Goal: Information Seeking & Learning: Learn about a topic

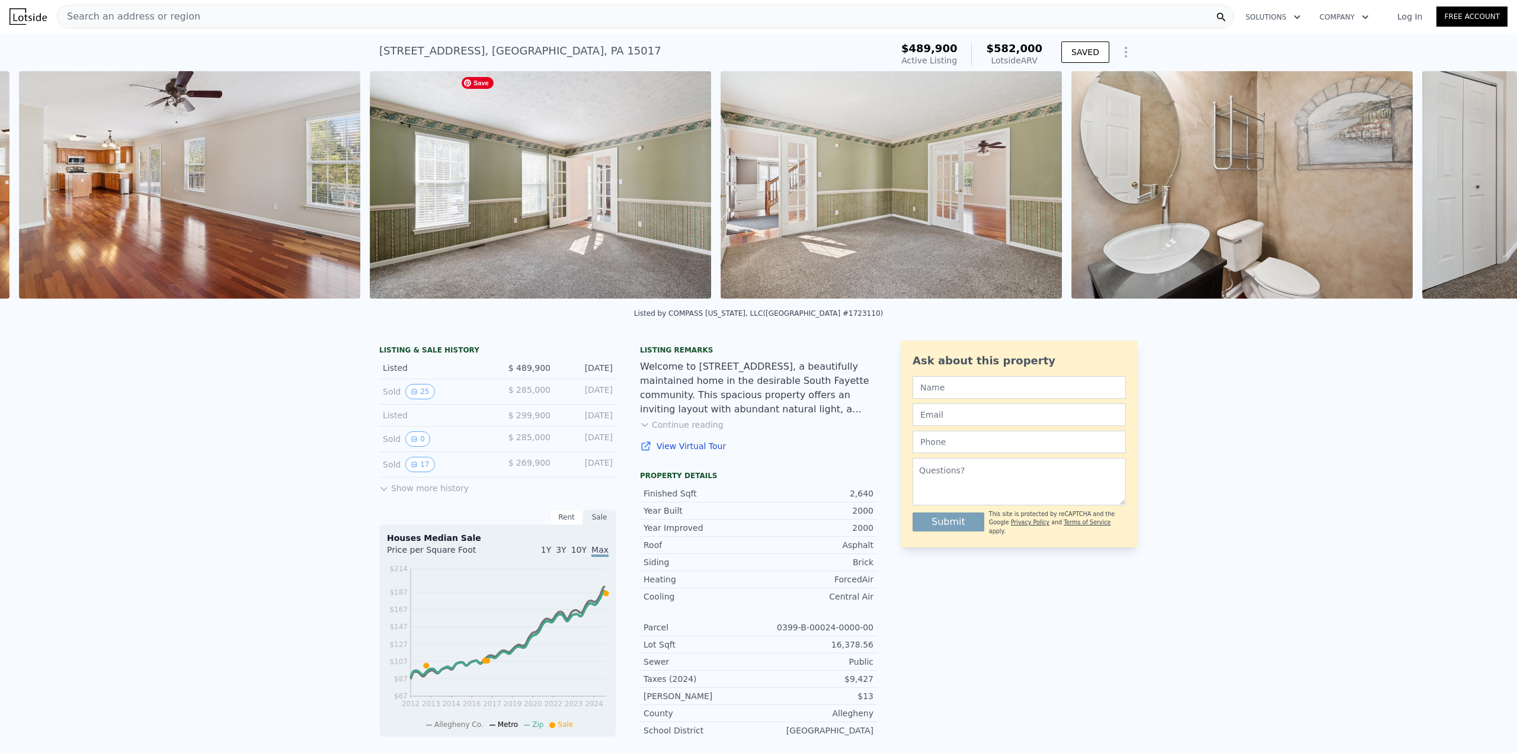
scroll to position [0, 5104]
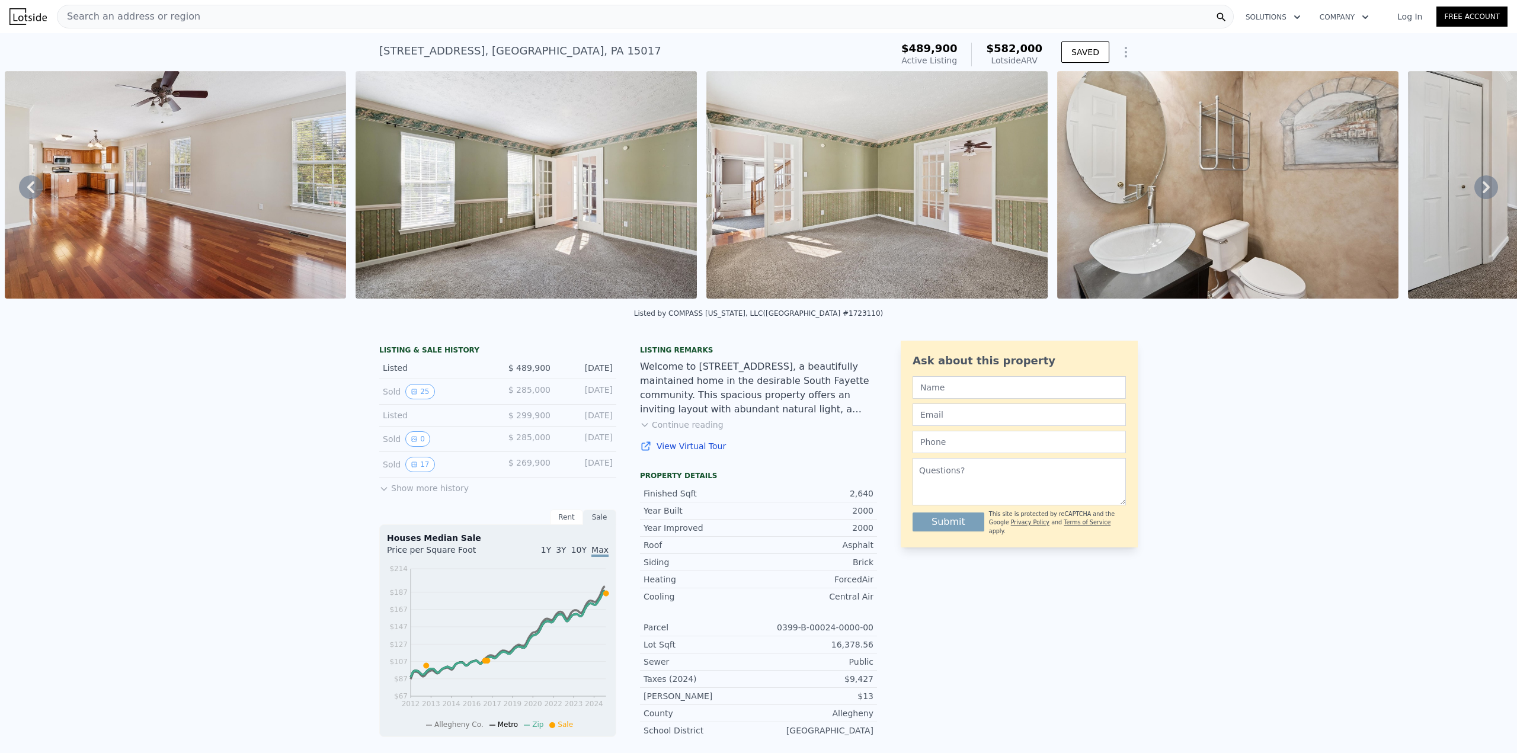
click at [33, 15] on img at bounding box center [27, 16] width 37 height 17
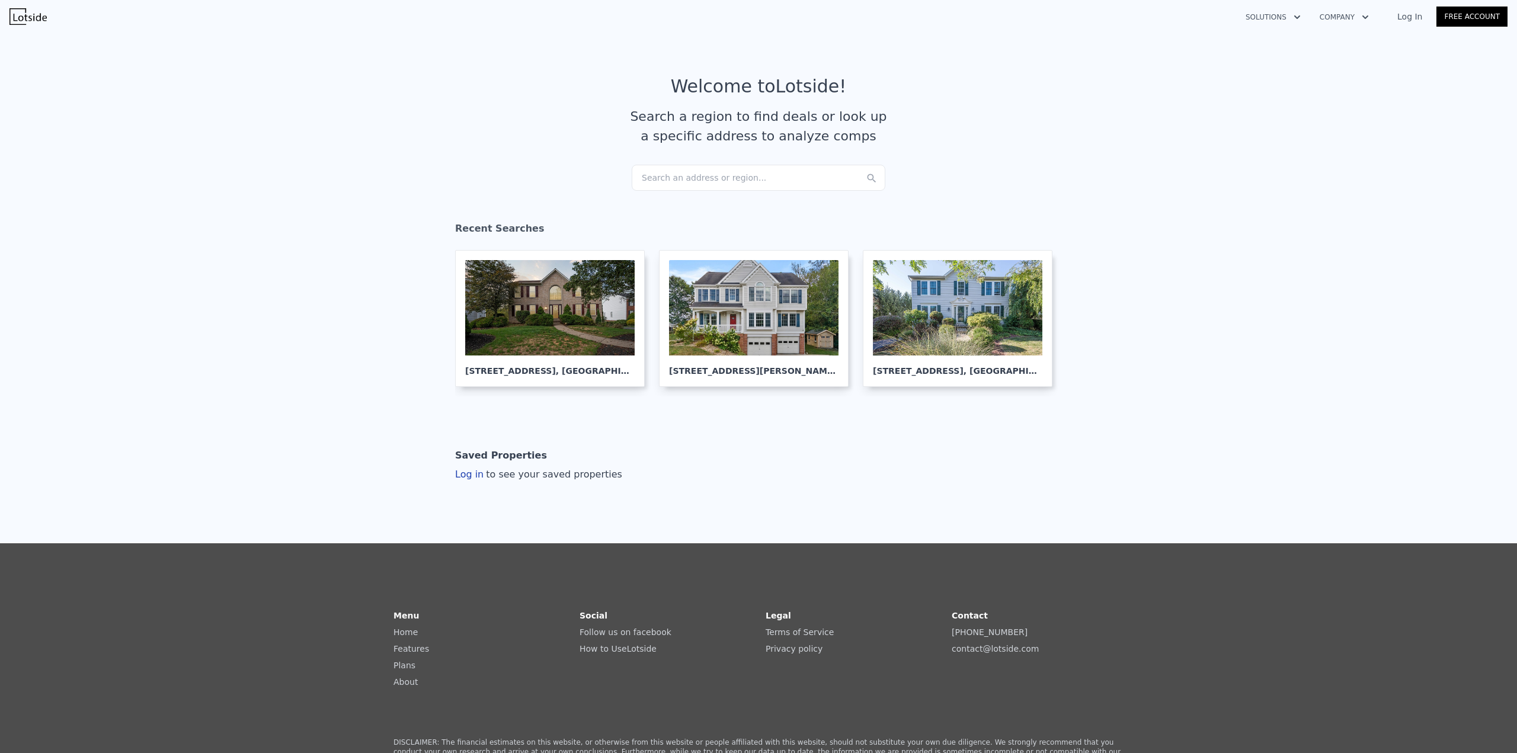
click at [677, 174] on div "Search an address or region..." at bounding box center [759, 178] width 254 height 26
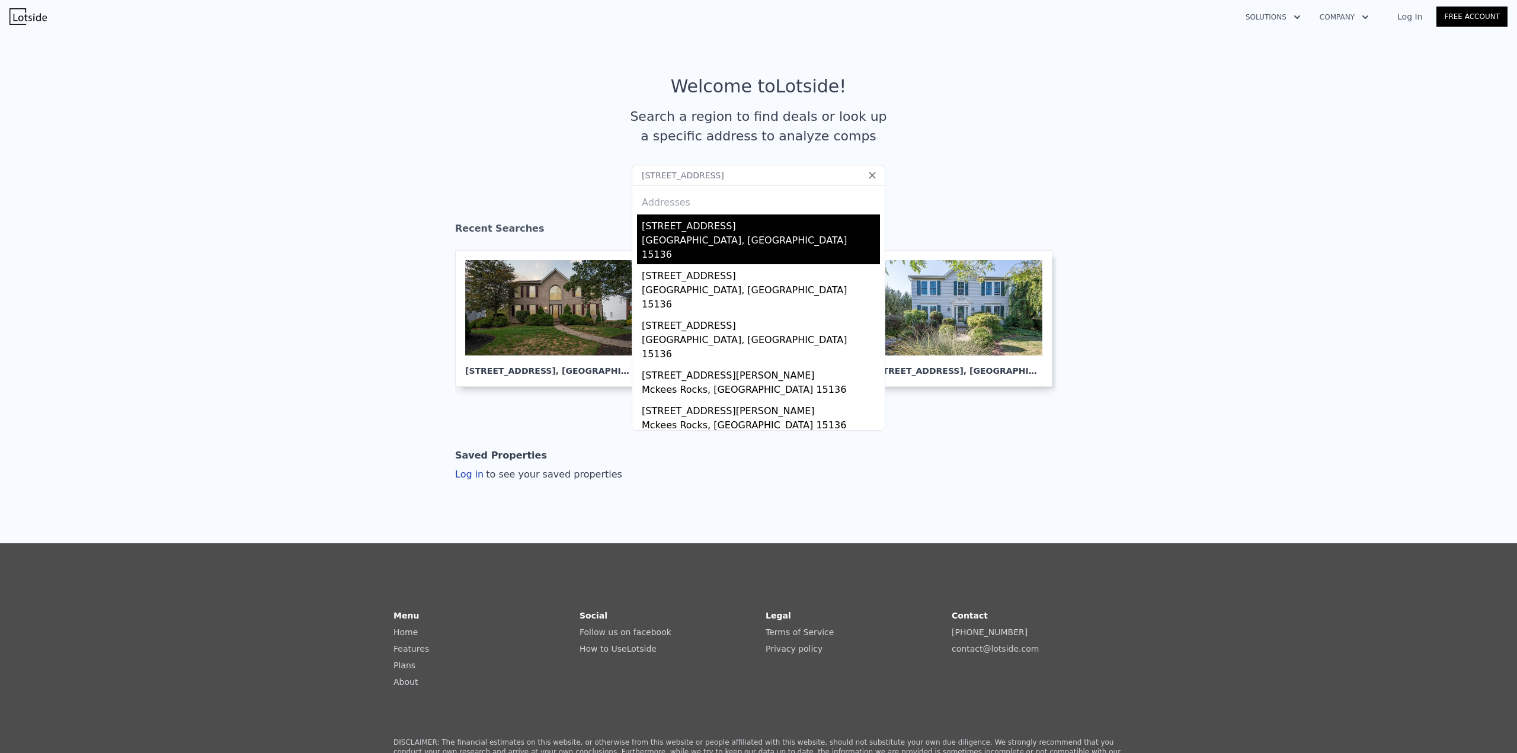
type input "[STREET_ADDRESS]"
click at [661, 234] on div "[GEOGRAPHIC_DATA], [GEOGRAPHIC_DATA] 15136" at bounding box center [761, 249] width 238 height 31
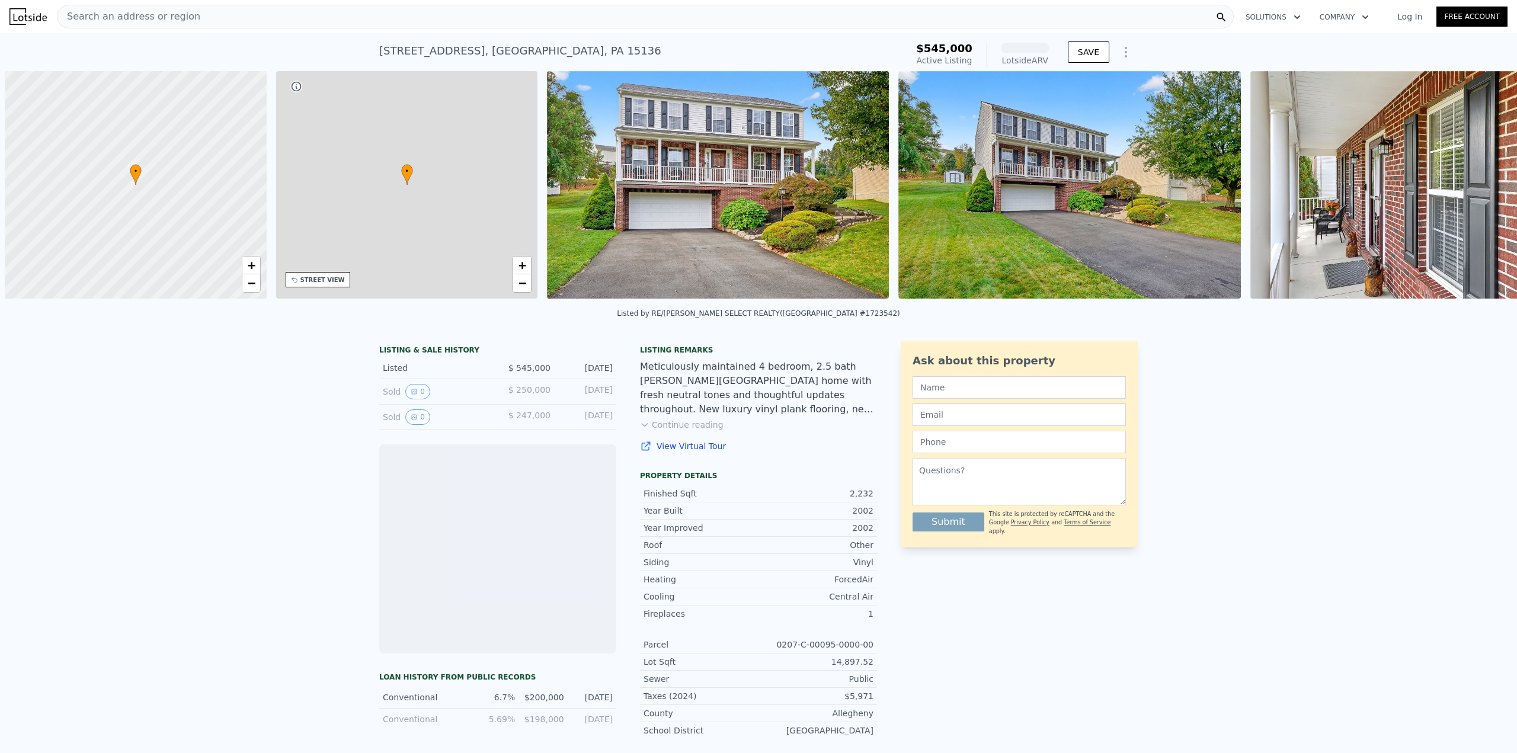
scroll to position [0, 5]
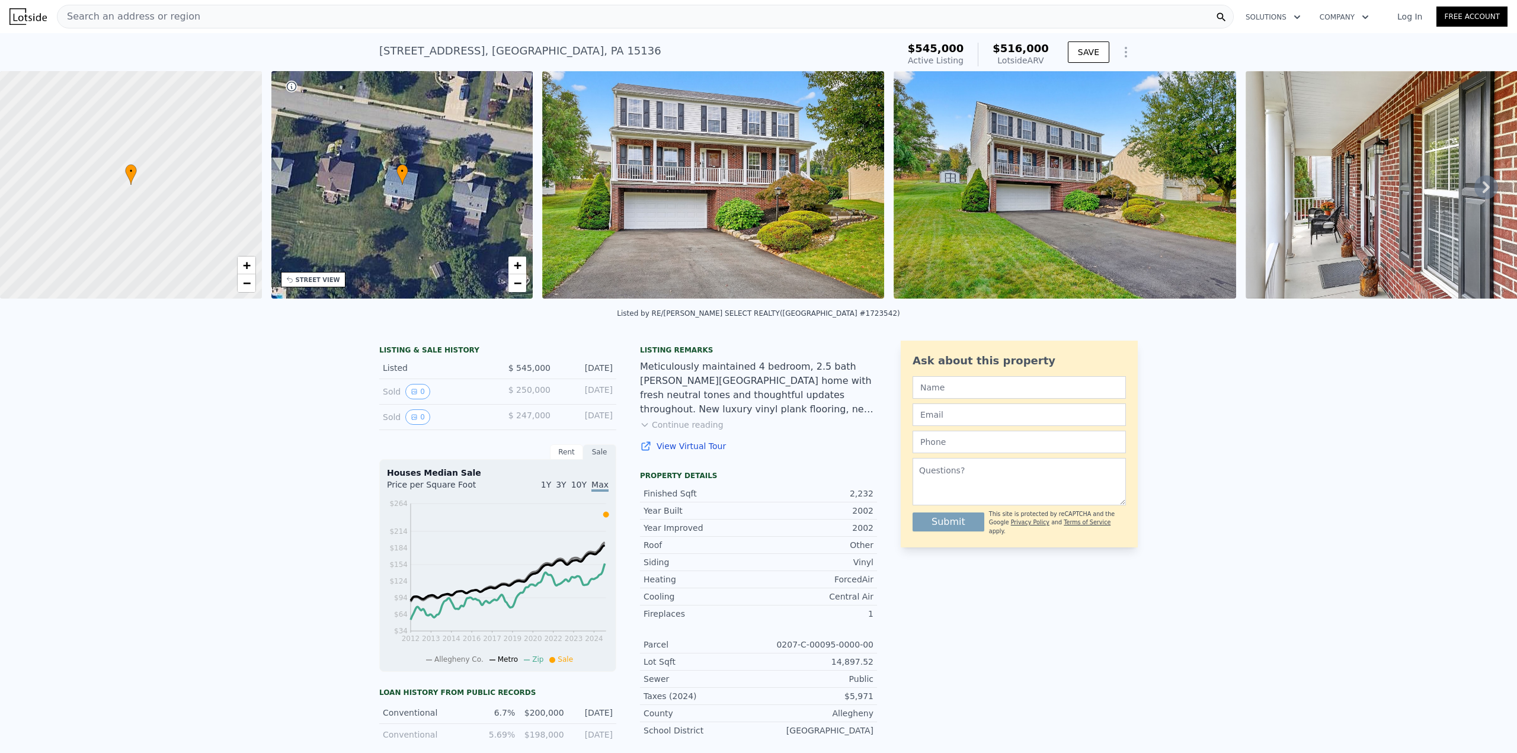
click at [702, 452] on link "View Virtual Tour" at bounding box center [758, 446] width 237 height 12
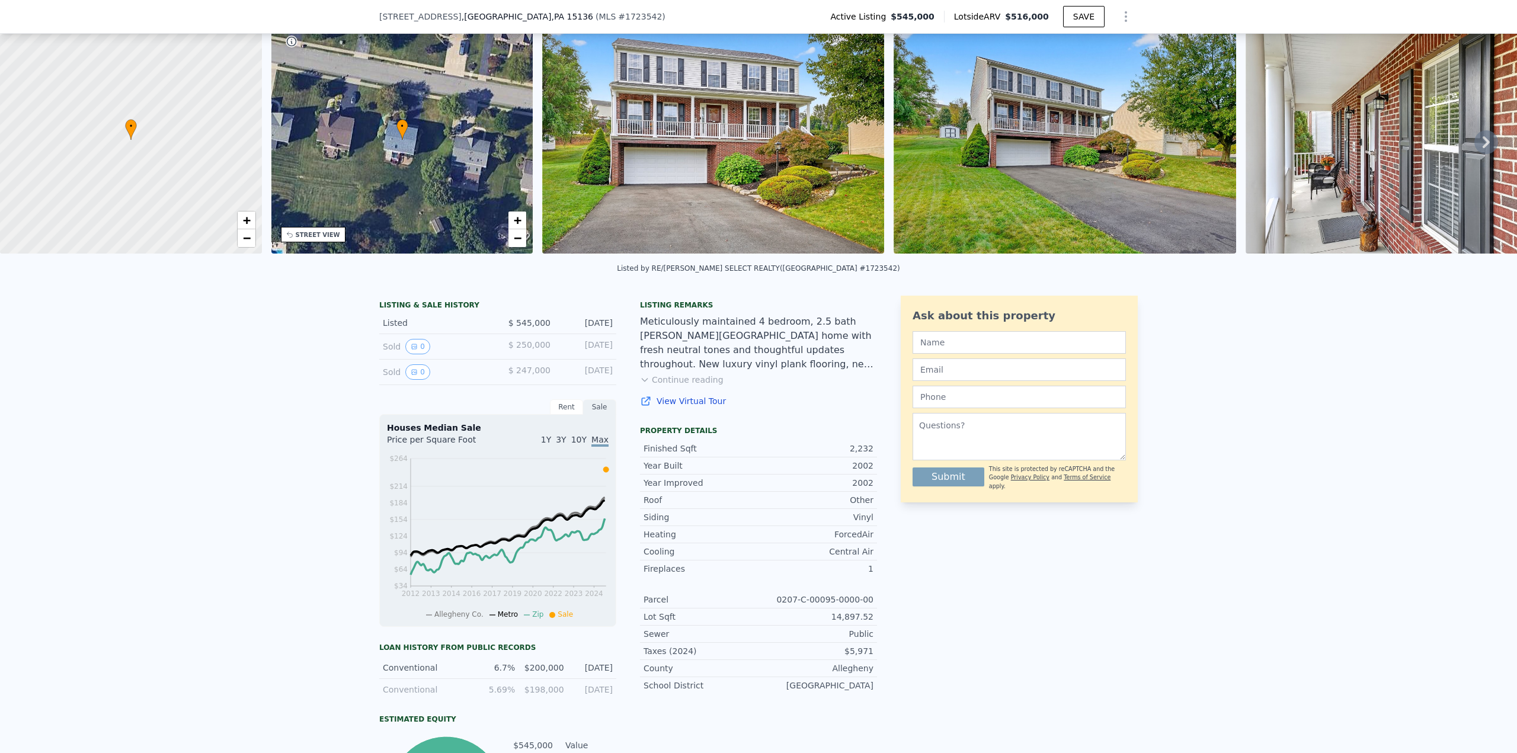
scroll to position [55, 0]
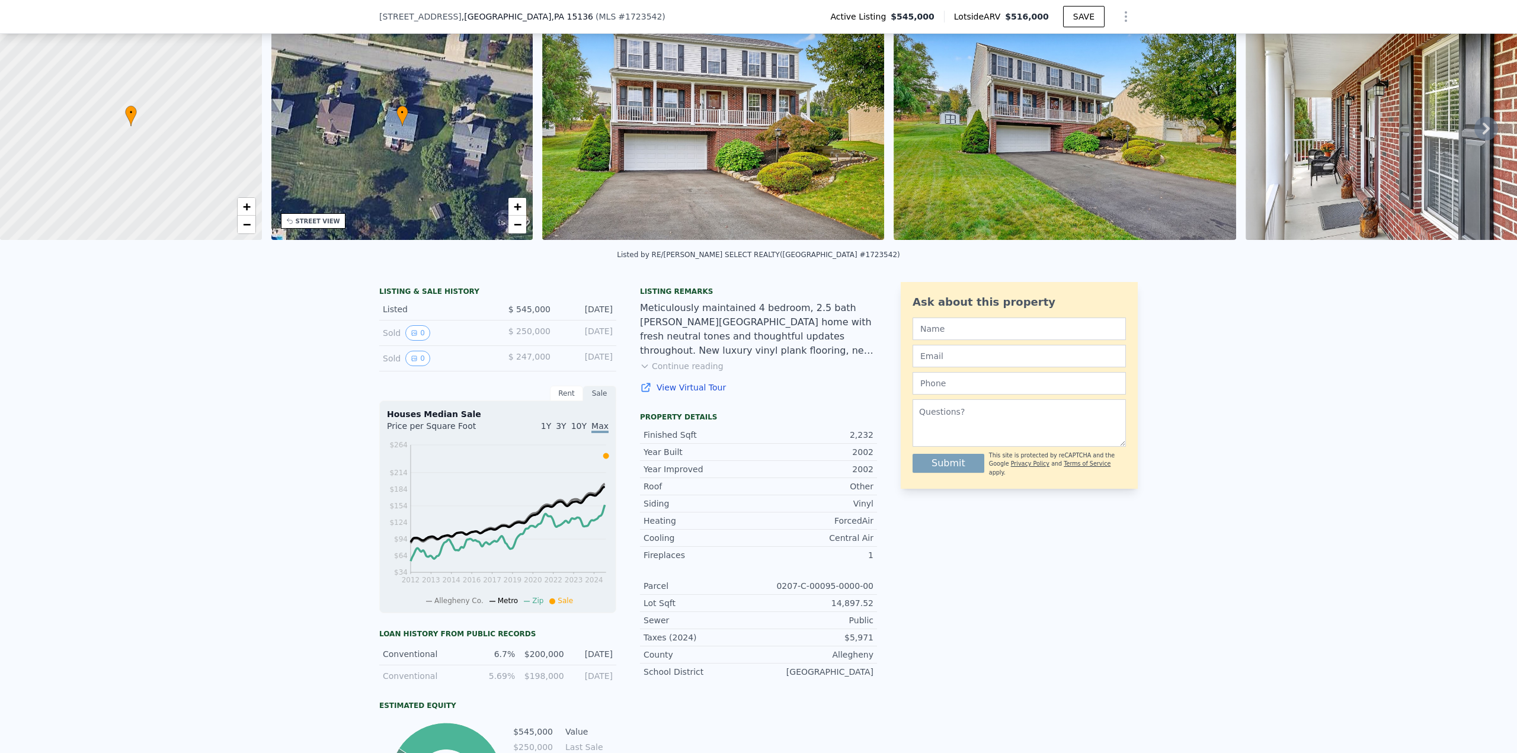
click at [856, 639] on div "$5,971" at bounding box center [816, 638] width 115 height 12
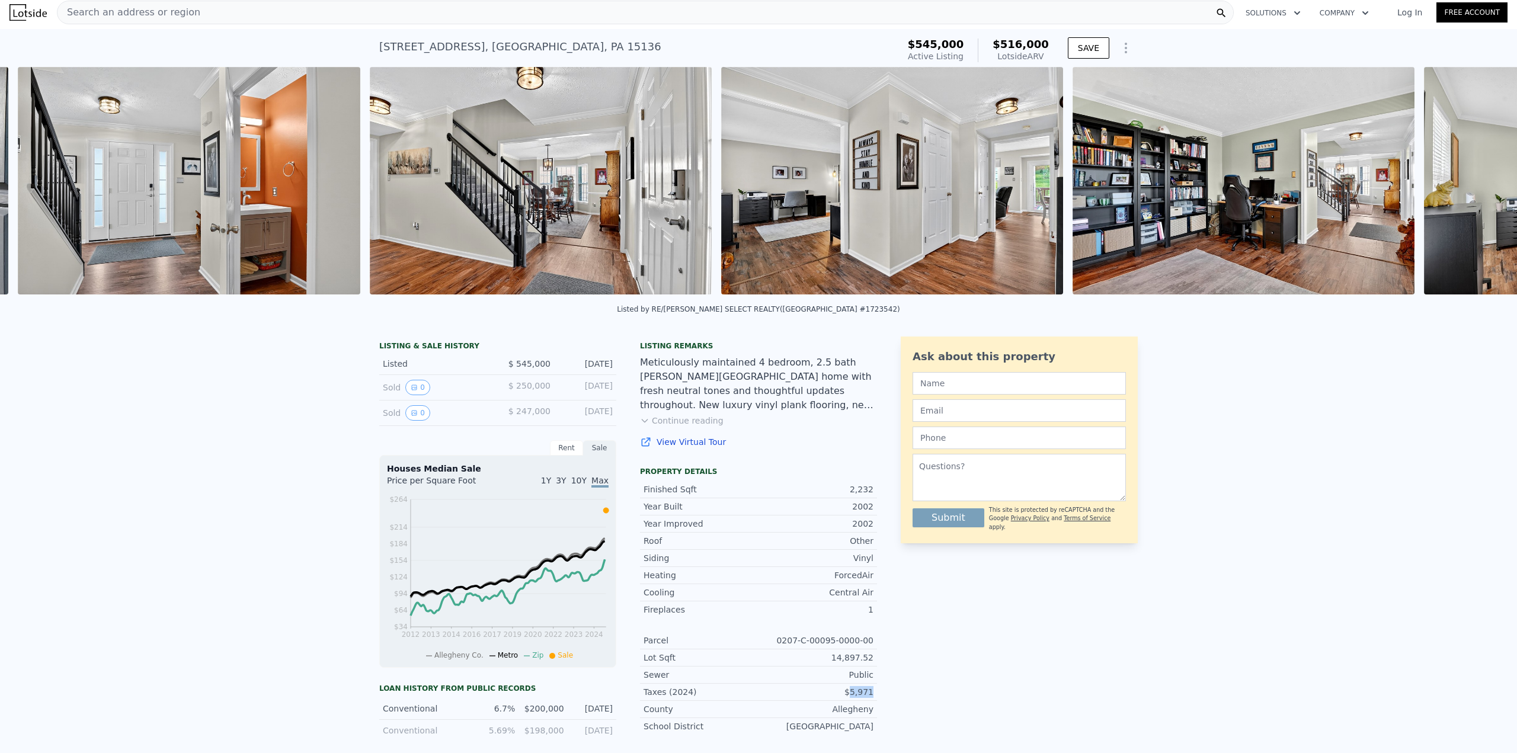
scroll to position [0, 1598]
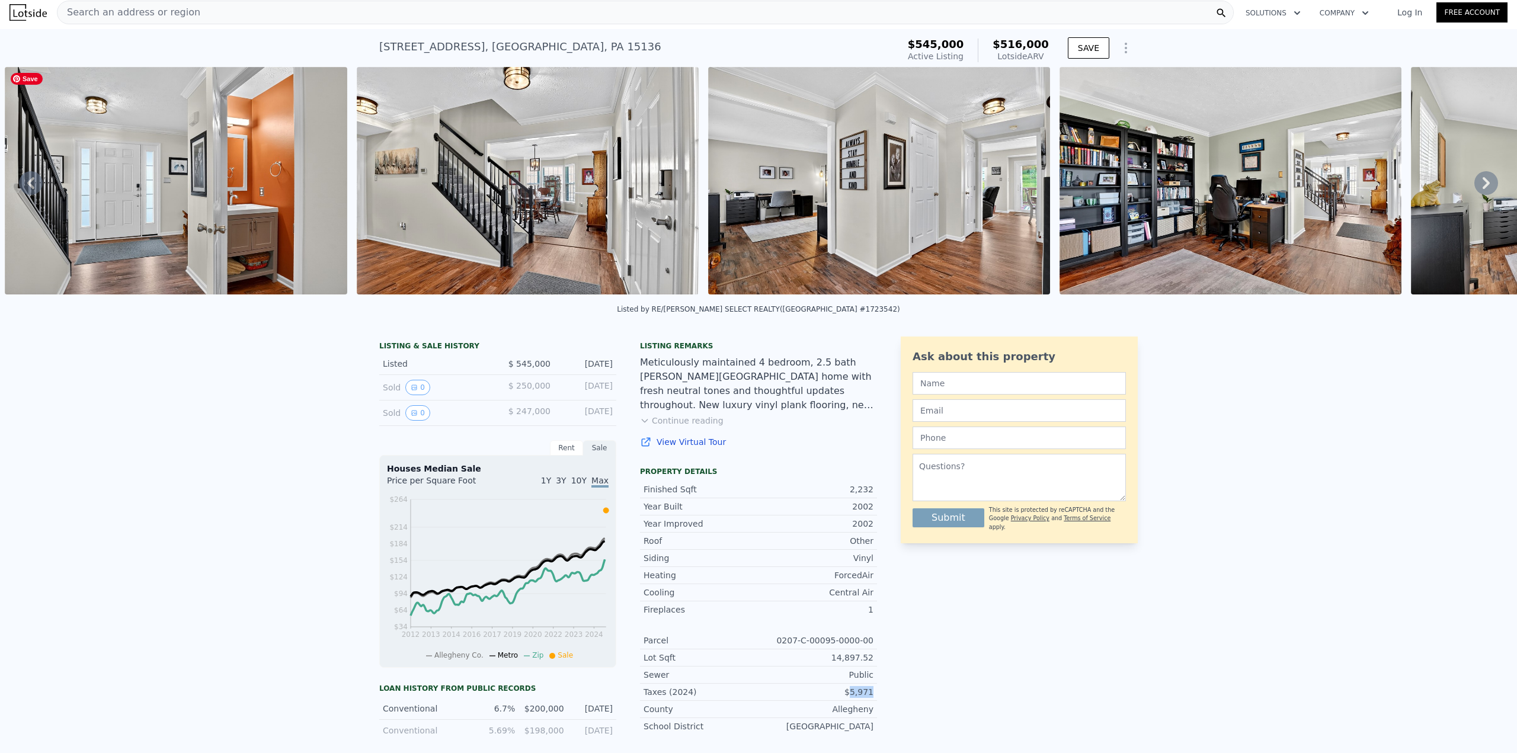
click at [235, 210] on img at bounding box center [176, 181] width 343 height 228
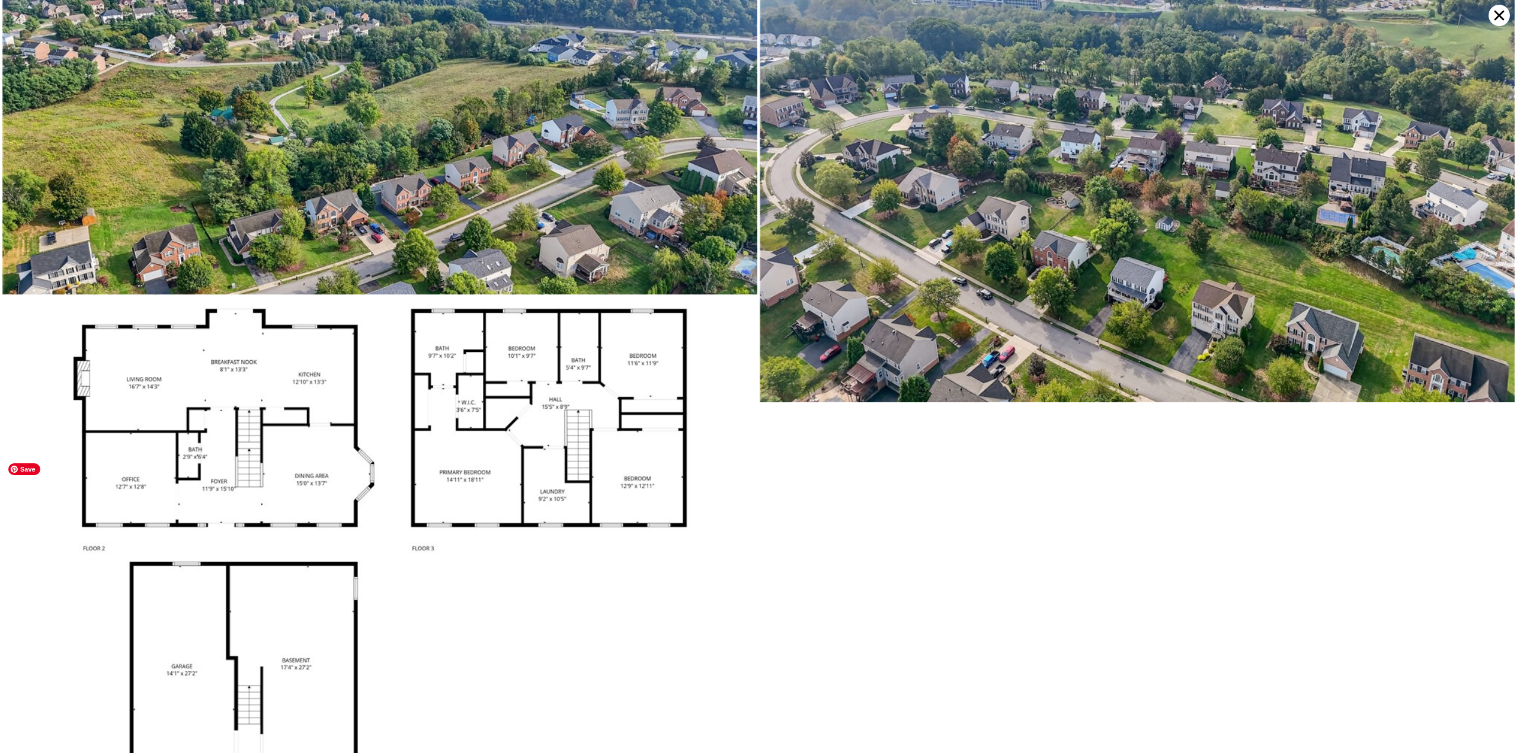
scroll to position [8503, 0]
